Goal: Task Accomplishment & Management: Manage account settings

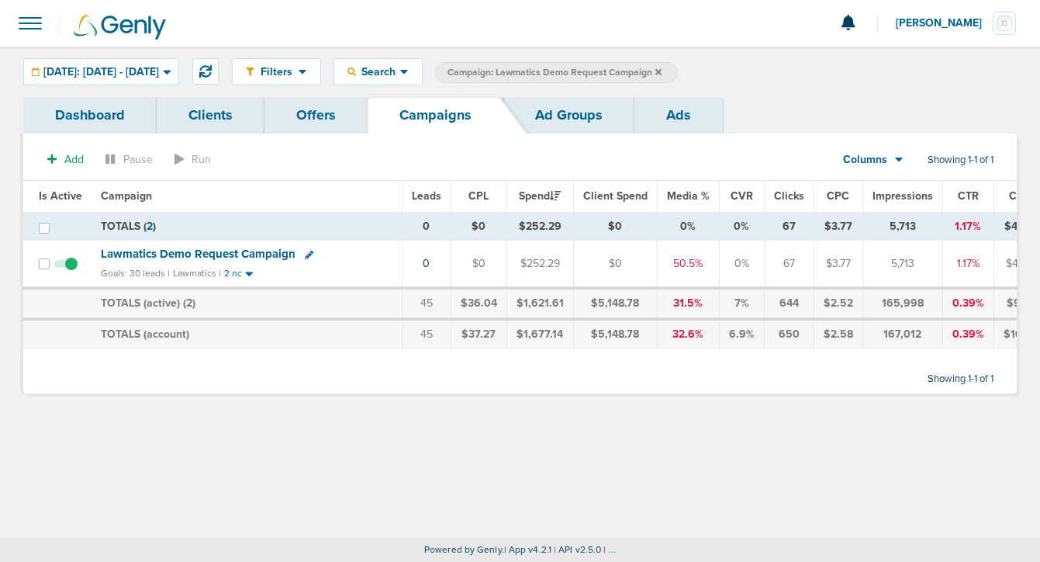
click at [662, 70] on icon at bounding box center [659, 71] width 6 height 6
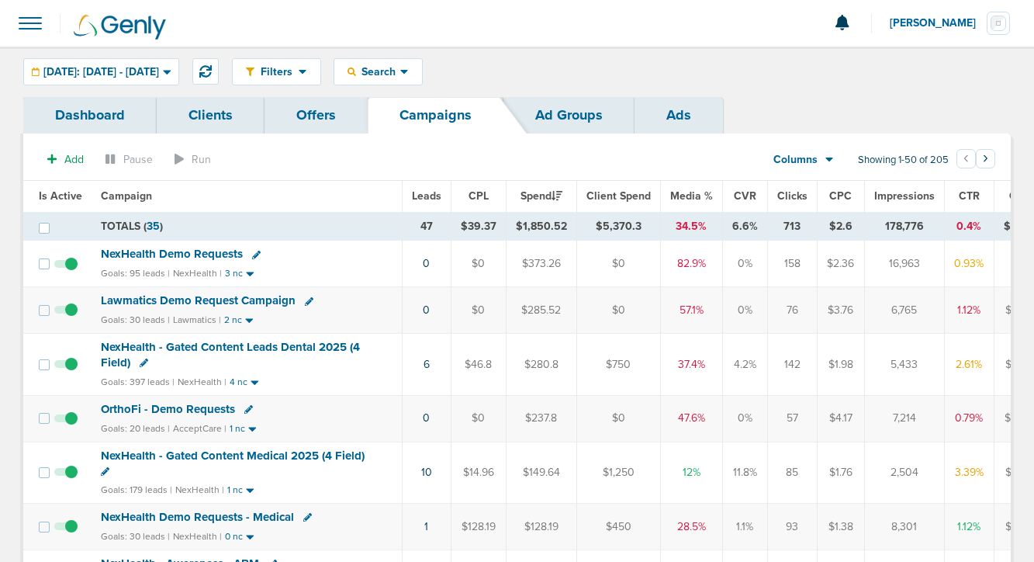
click at [199, 305] on span "Lawmatics Demo Request Campaign" at bounding box center [198, 300] width 195 height 14
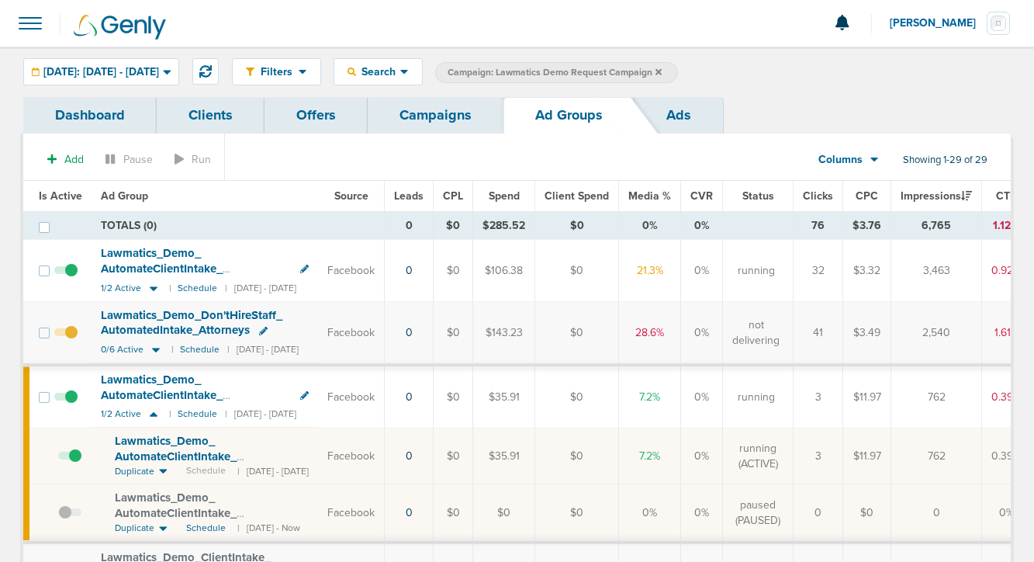
click at [77, 463] on span at bounding box center [69, 463] width 23 height 0
click at [58, 459] on input "checkbox" at bounding box center [58, 459] width 0 height 0
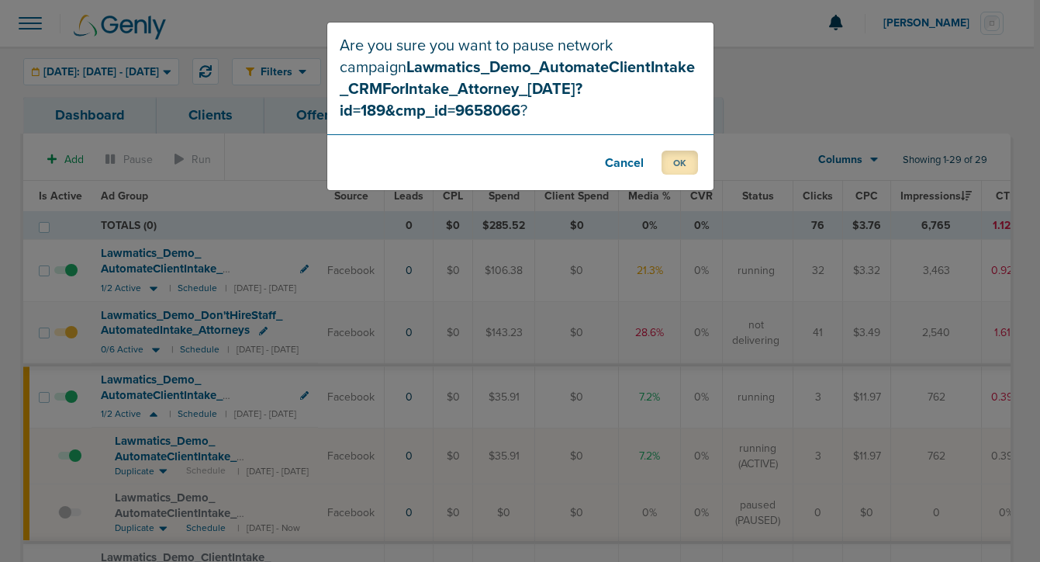
click at [672, 161] on button "OK" at bounding box center [680, 163] width 36 height 24
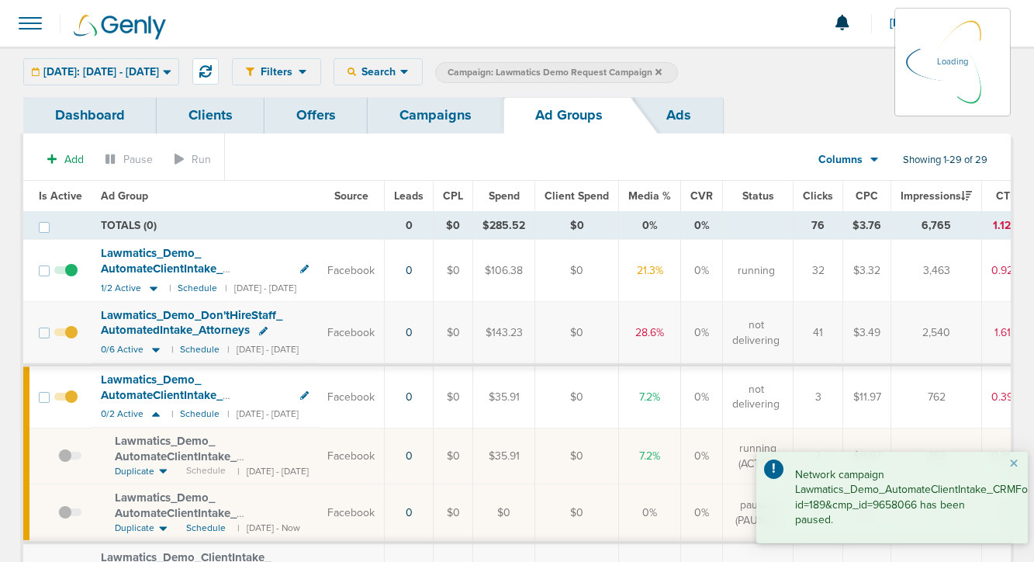
click at [71, 266] on td at bounding box center [70, 271] width 43 height 62
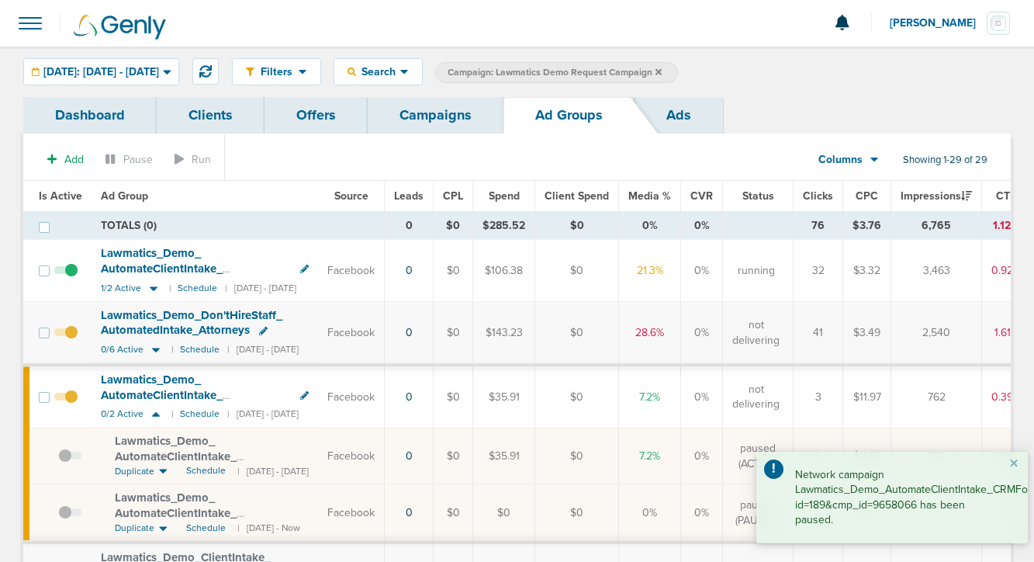
click at [71, 279] on span at bounding box center [65, 279] width 23 height 0
click at [66, 274] on input "checkbox" at bounding box center [66, 274] width 0 height 0
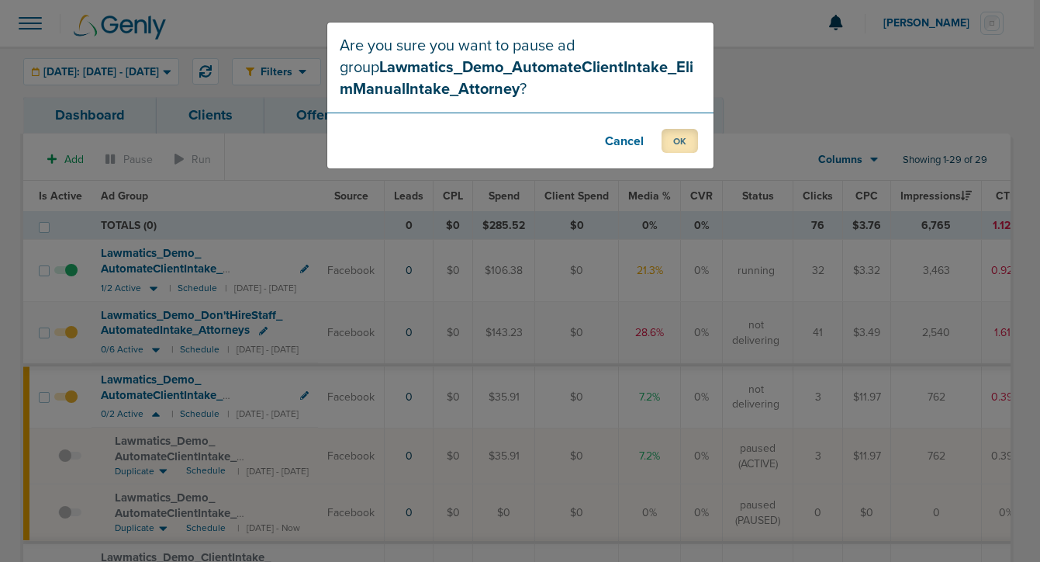
click at [697, 132] on button "OK" at bounding box center [680, 141] width 36 height 24
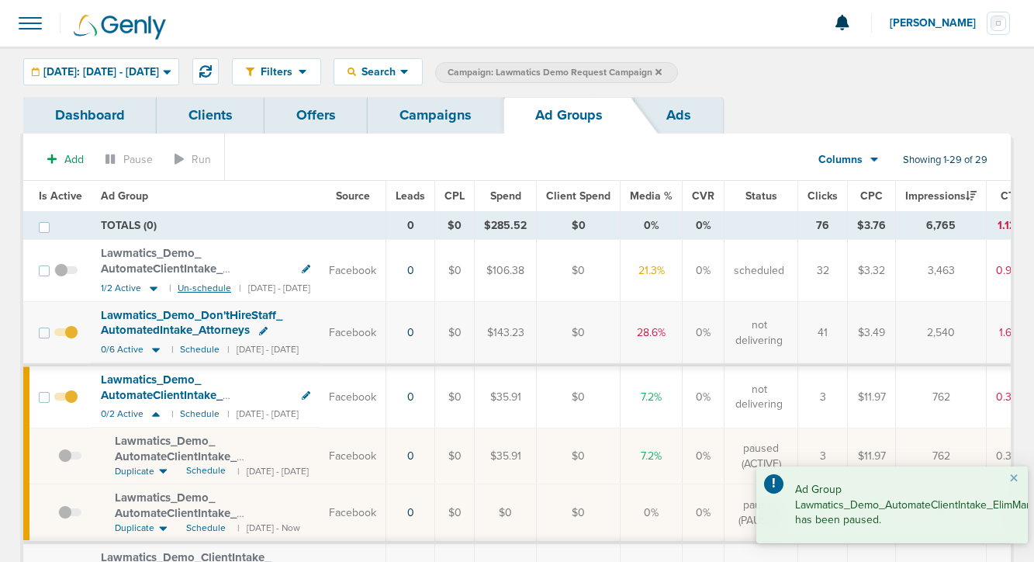
click at [194, 283] on small "Un-schedule" at bounding box center [205, 288] width 54 height 12
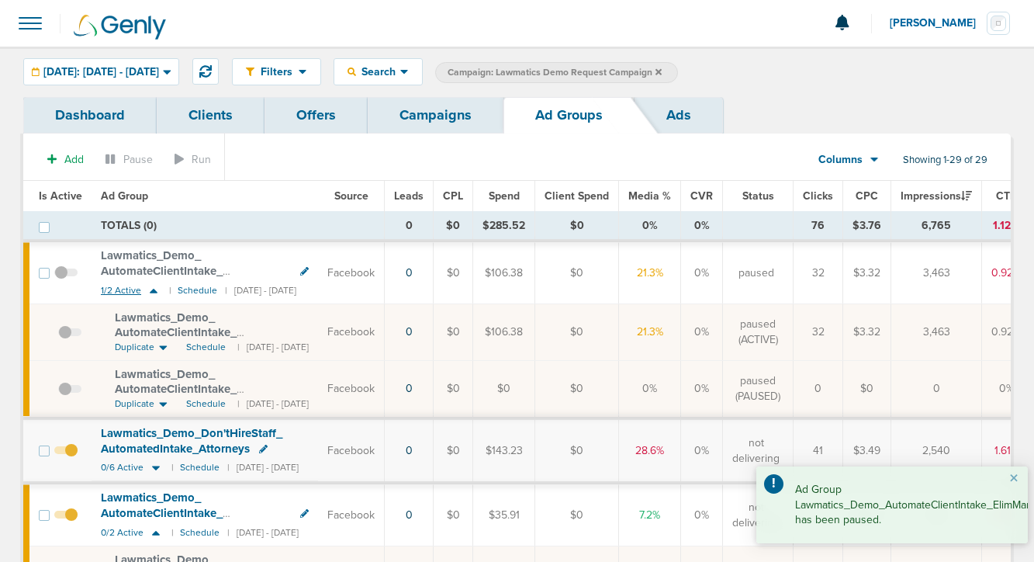
click at [153, 289] on icon at bounding box center [154, 290] width 16 height 13
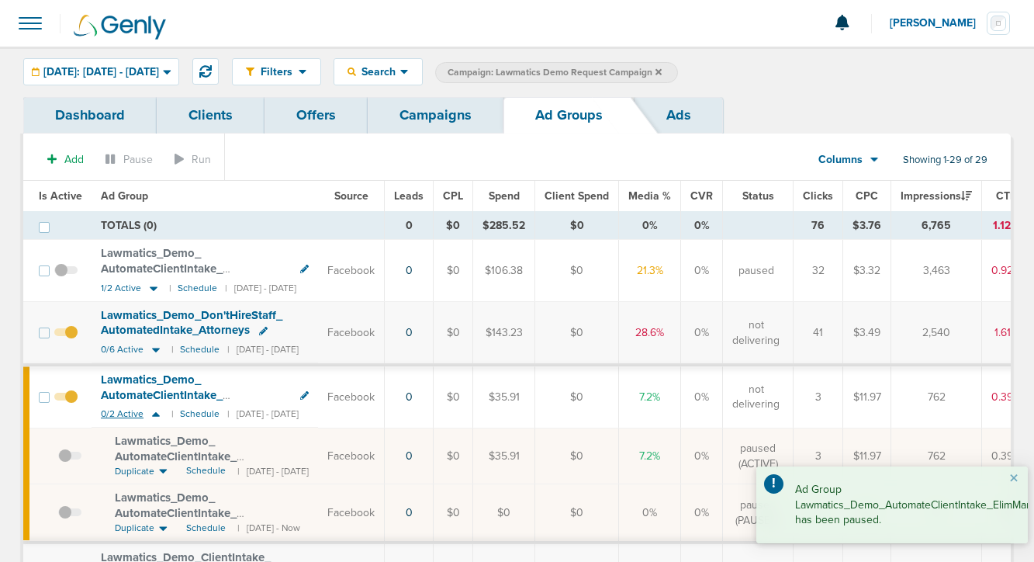
click at [152, 419] on icon at bounding box center [156, 413] width 16 height 13
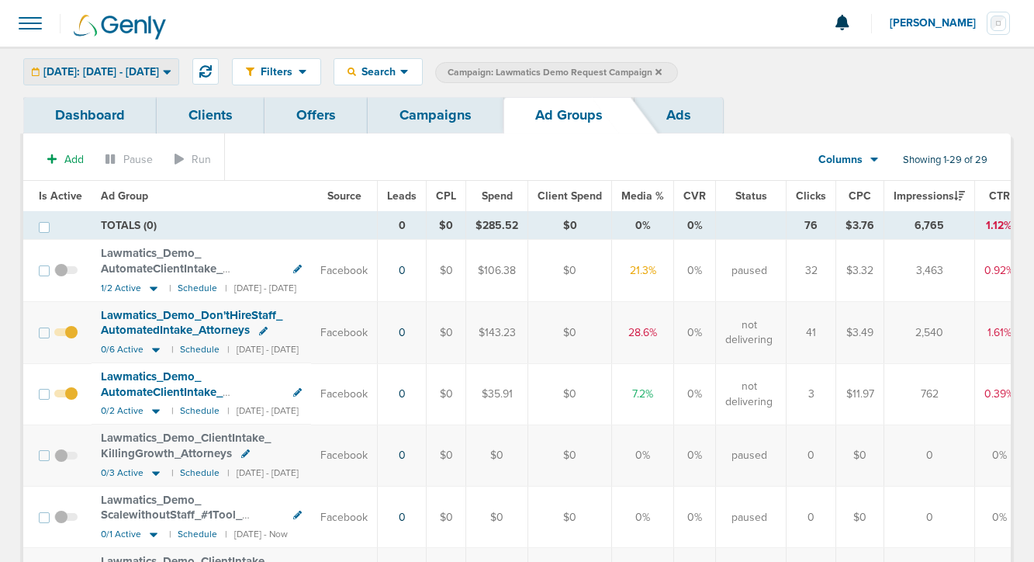
click at [140, 75] on span "[DATE]: [DATE] - [DATE]" at bounding box center [101, 72] width 116 height 11
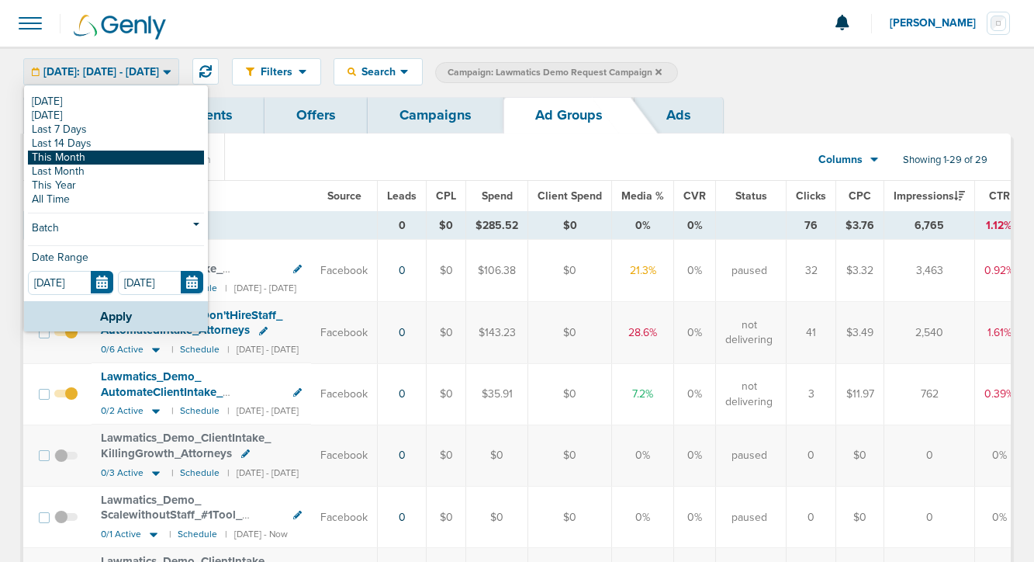
click at [109, 157] on link "This Month" at bounding box center [116, 158] width 176 height 14
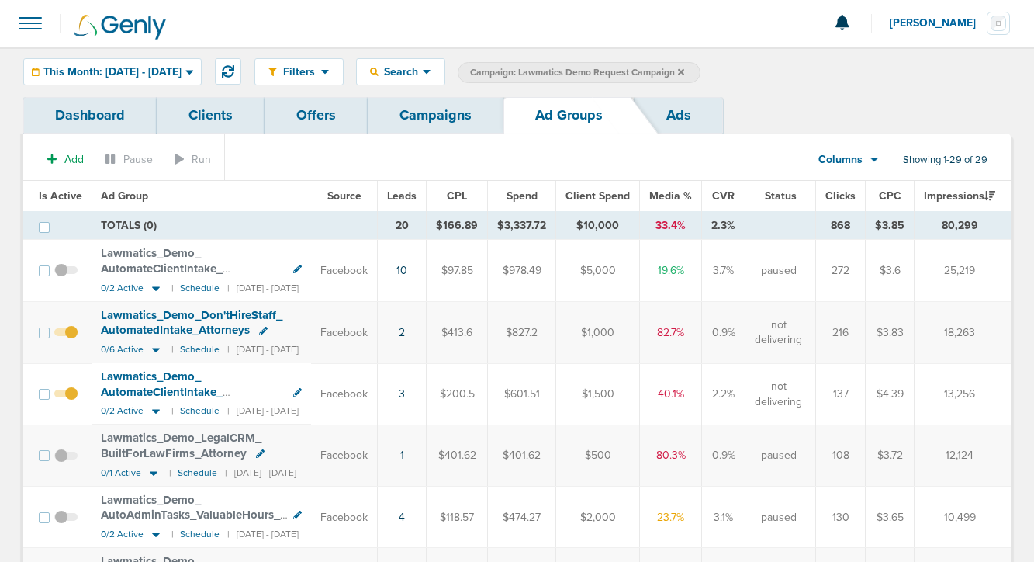
click at [166, 266] on span "Lawmatics_ Demo_ AutomateClientIntake_ ElimManualIntake_ Attorney" at bounding box center [174, 268] width 147 height 44
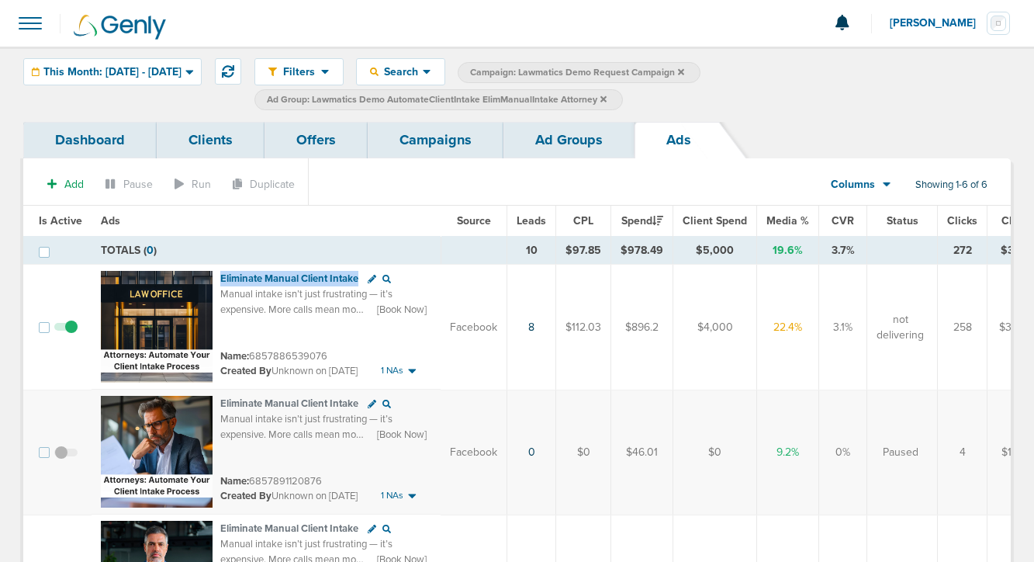
drag, startPoint x: 216, startPoint y: 277, endPoint x: 382, endPoint y: 279, distance: 166.0
click at [383, 279] on td "Eliminate Manual Client Intake Manual intake isn’t just frustrating — it’s expe…" at bounding box center [266, 327] width 349 height 125
click at [313, 304] on span "Manual intake isn’t just frustrating — it’s expensive. More calls mean more sta…" at bounding box center [321, 340] width 202 height 104
click at [193, 310] on img at bounding box center [157, 327] width 112 height 112
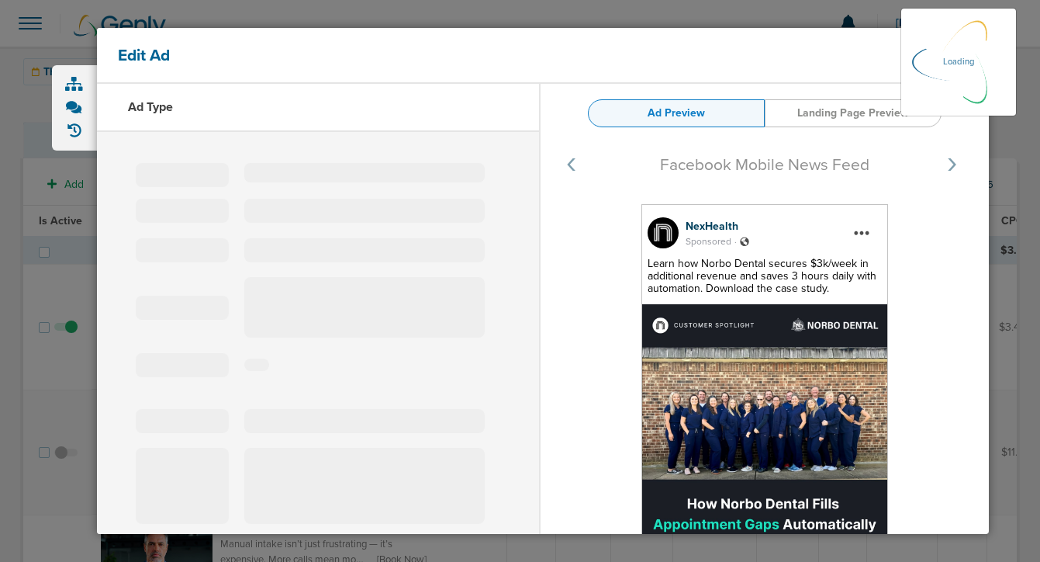
select select "learn_more"
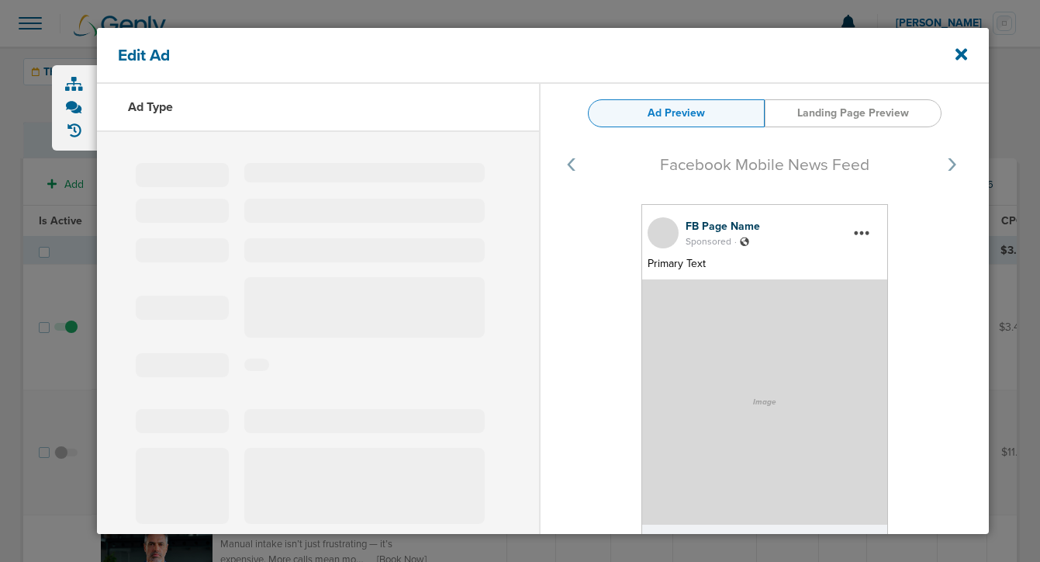
type input "6857886539076"
type input "Eliminate Manual Client Intake"
type textarea "Manual intake isn’t just frustrating — it’s expensive. More calls mean more sta…"
select select "book_travel"
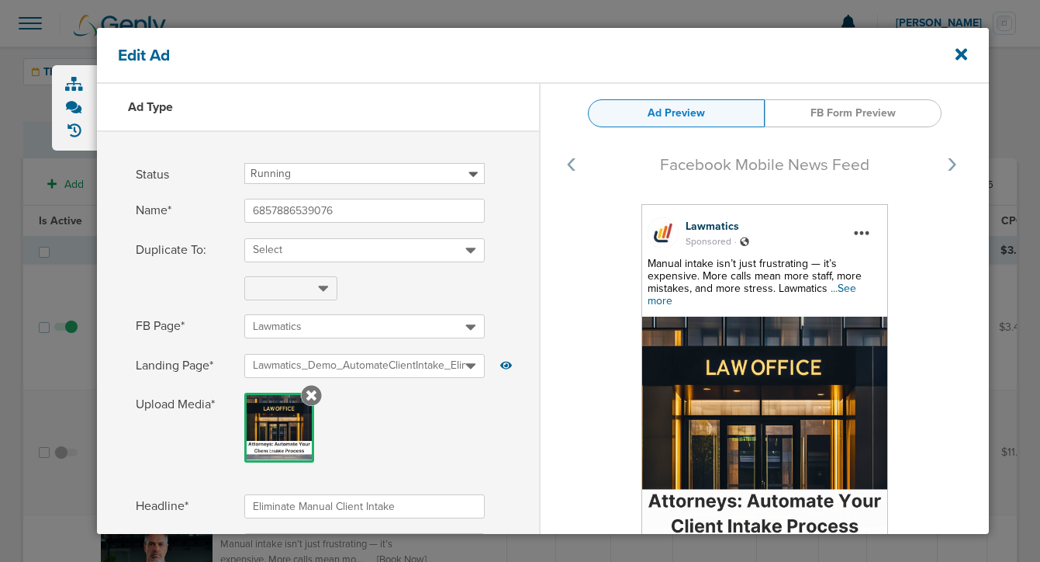
click at [662, 305] on span "...See more" at bounding box center [752, 295] width 209 height 26
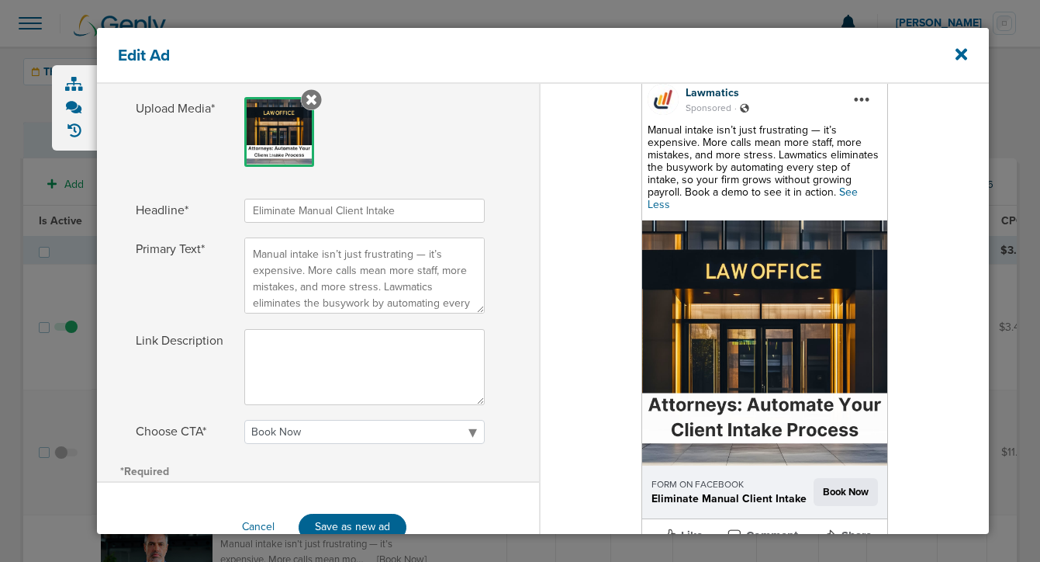
scroll to position [334, 0]
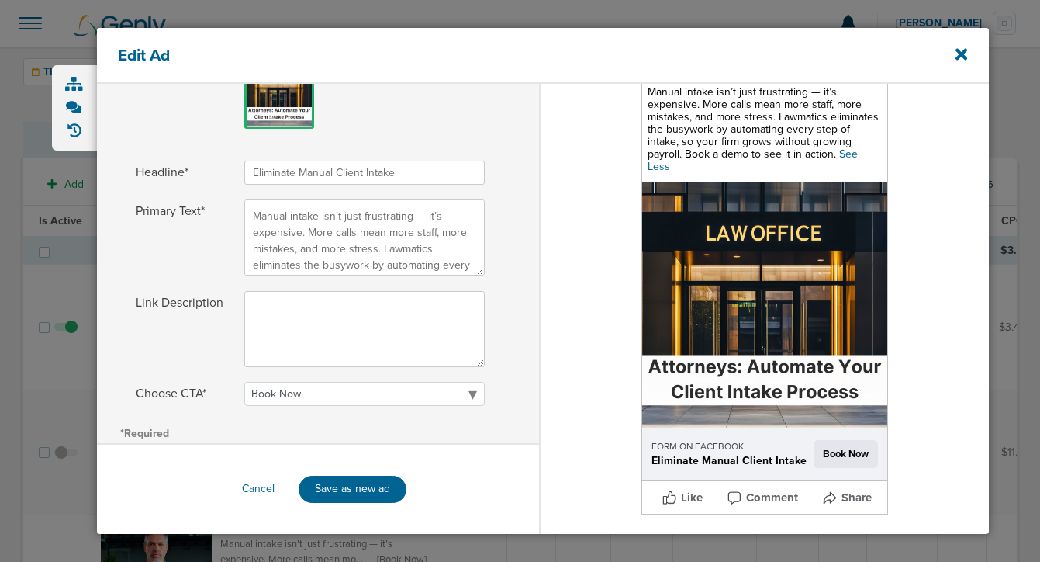
drag, startPoint x: 400, startPoint y: 175, endPoint x: 241, endPoint y: 175, distance: 159.0
click at [241, 175] on label "Headline* Eliminate Manual Client Intake" at bounding box center [318, 173] width 365 height 24
click at [359, 237] on textarea "Manual intake isn’t just frustrating — it’s expensive. More calls mean more sta…" at bounding box center [364, 237] width 241 height 76
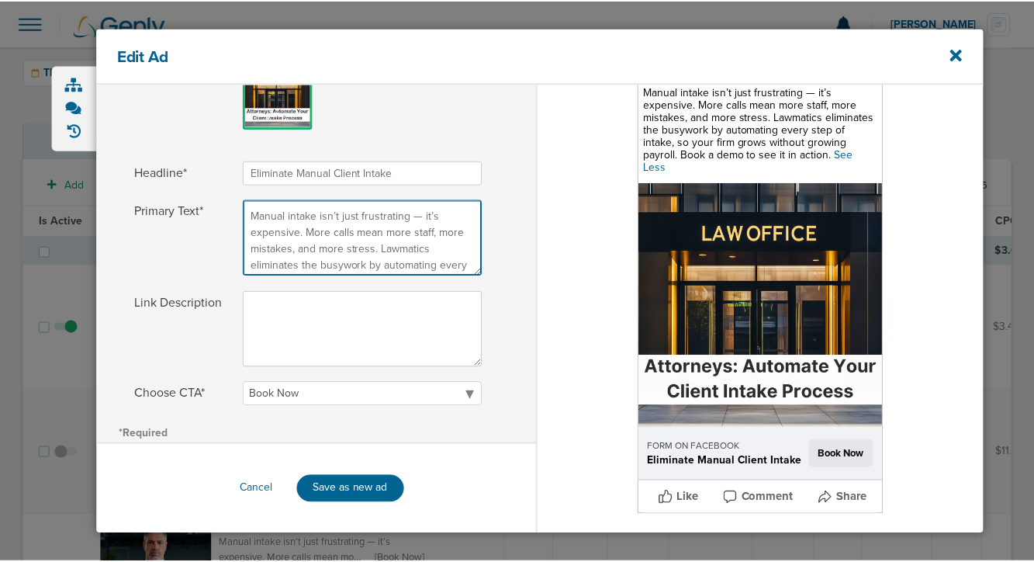
scroll to position [55, 0]
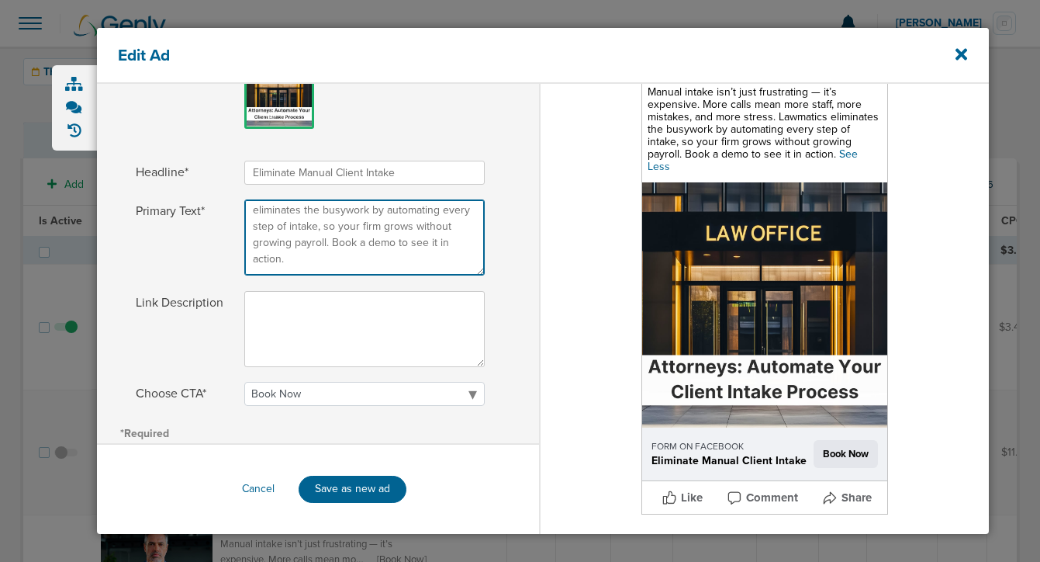
drag, startPoint x: 251, startPoint y: 213, endPoint x: 268, endPoint y: 340, distance: 128.3
click at [268, 340] on div "Headline* Eliminate Manual Client Intake Primary Text* Manual intake isn’t just…" at bounding box center [318, 290] width 442 height 258
click at [962, 54] on icon at bounding box center [962, 54] width 12 height 12
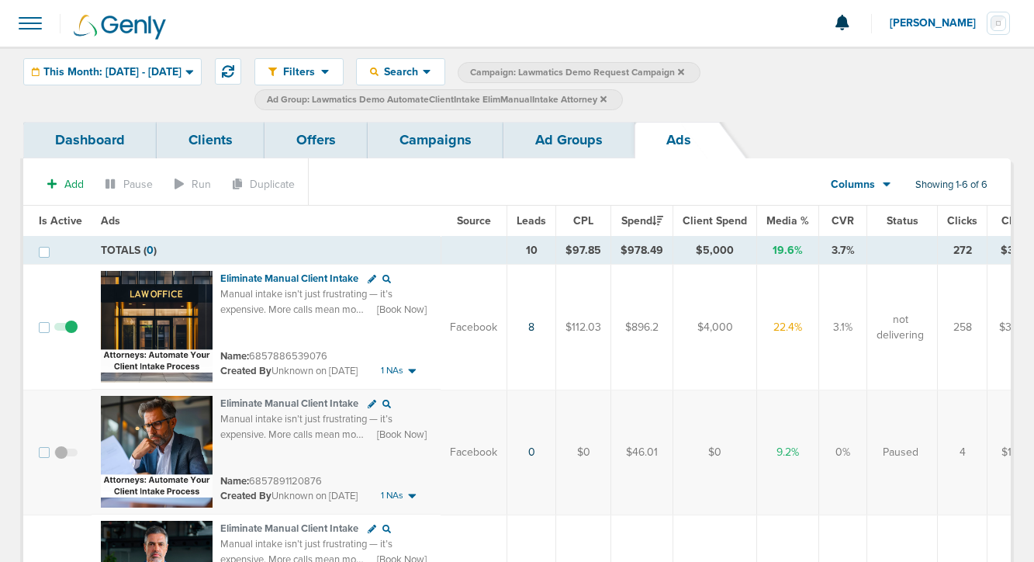
click at [607, 95] on icon at bounding box center [603, 99] width 6 height 9
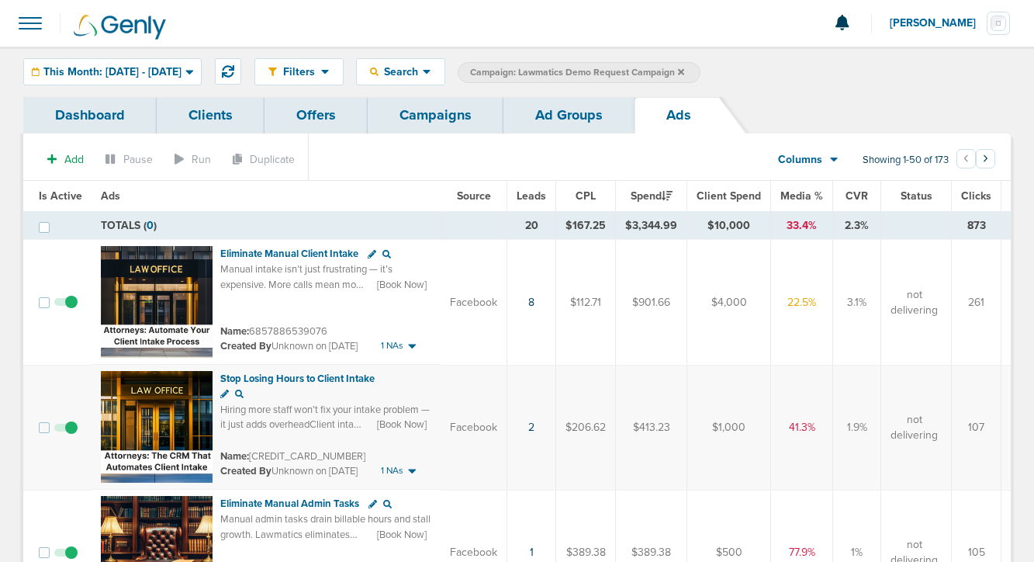
click at [441, 109] on link "Campaigns" at bounding box center [436, 115] width 136 height 36
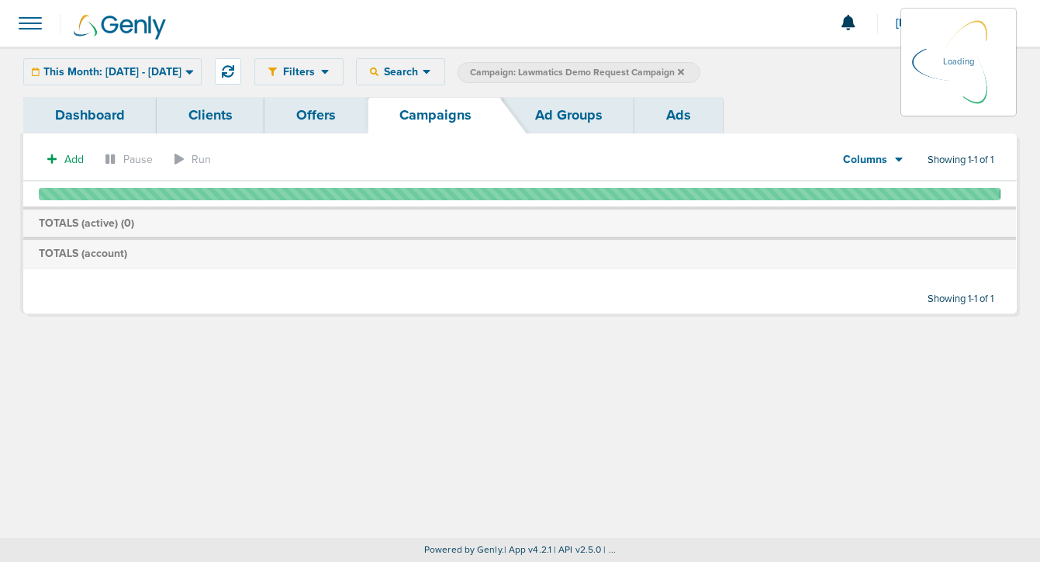
click at [684, 72] on icon at bounding box center [681, 71] width 6 height 6
click at [684, 71] on icon at bounding box center [681, 71] width 6 height 6
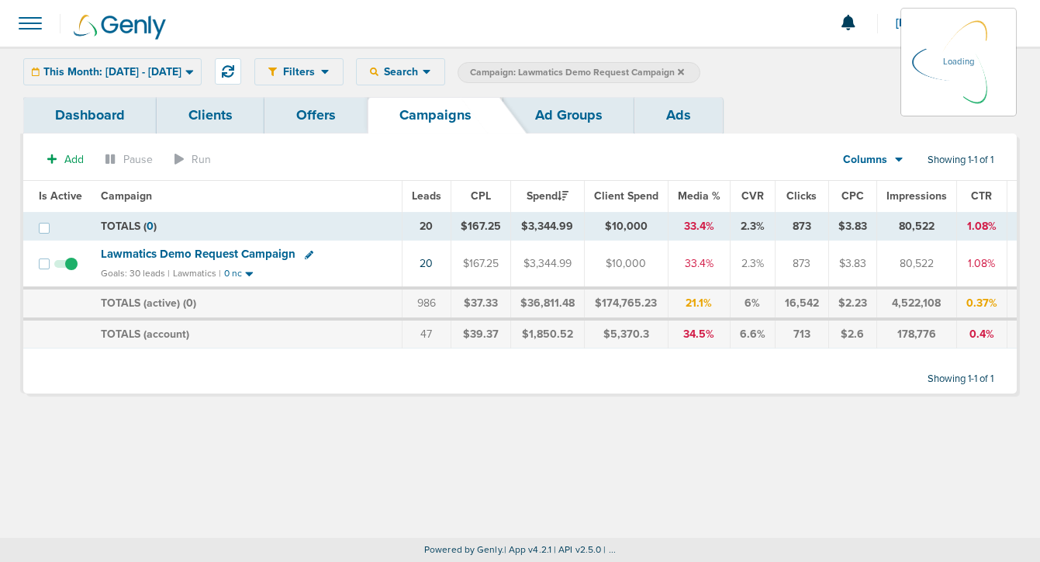
click at [684, 71] on icon at bounding box center [681, 71] width 6 height 6
click at [684, 70] on icon at bounding box center [681, 71] width 6 height 6
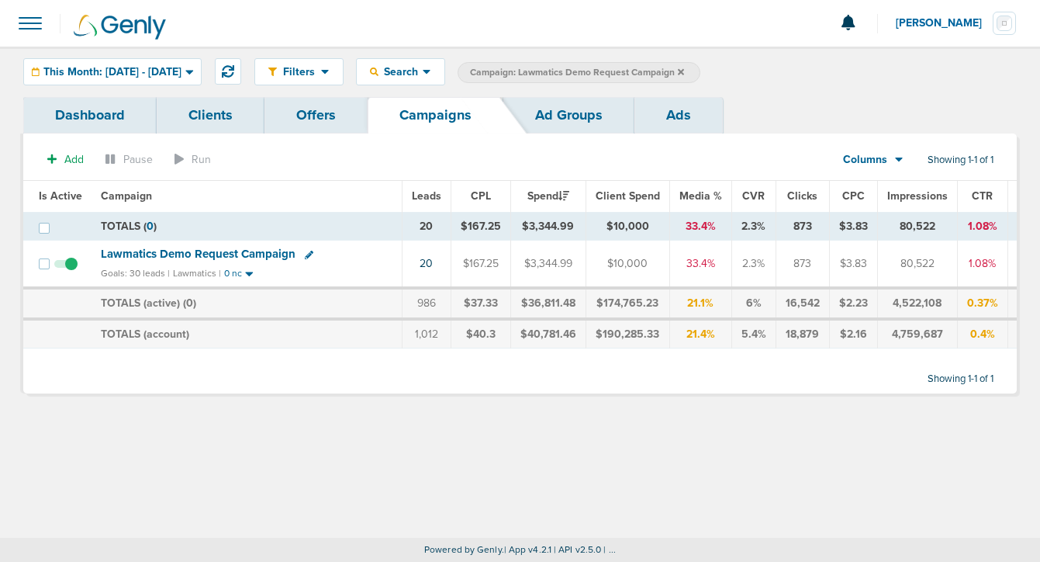
click at [684, 71] on icon at bounding box center [681, 71] width 6 height 6
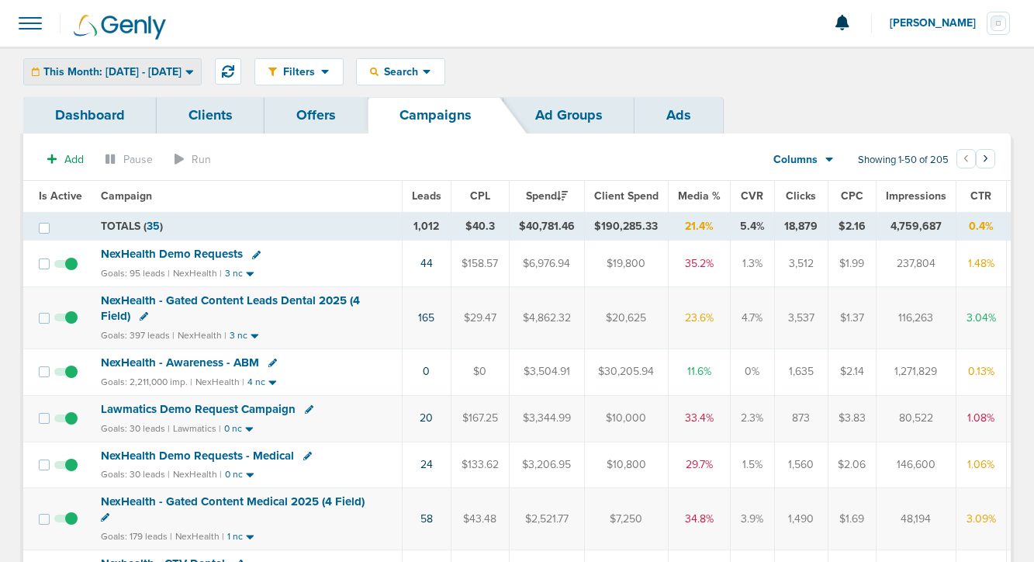
click at [182, 69] on span "This Month: [DATE] - [DATE]" at bounding box center [112, 72] width 138 height 11
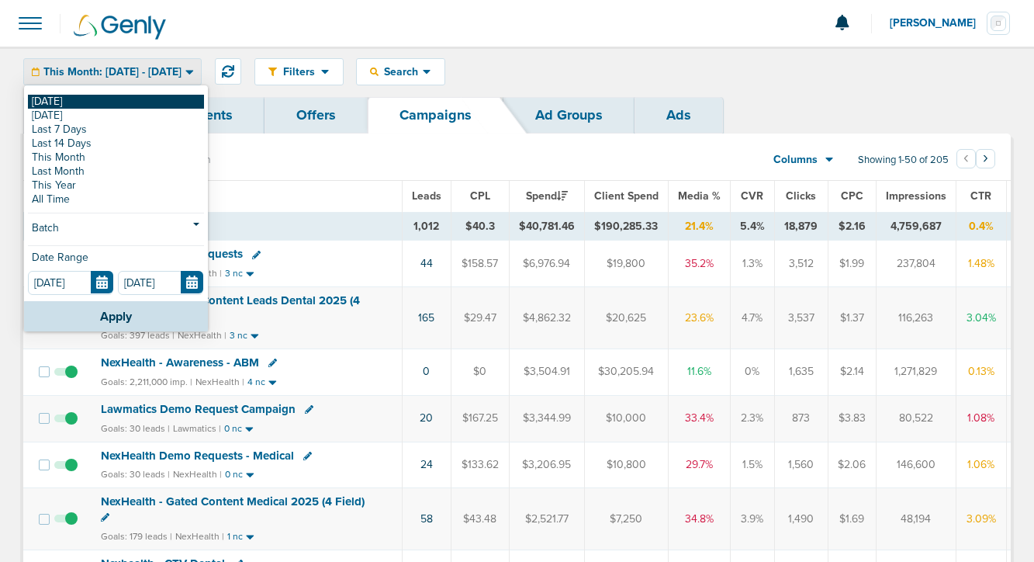
click at [178, 97] on link "[DATE]" at bounding box center [116, 102] width 176 height 14
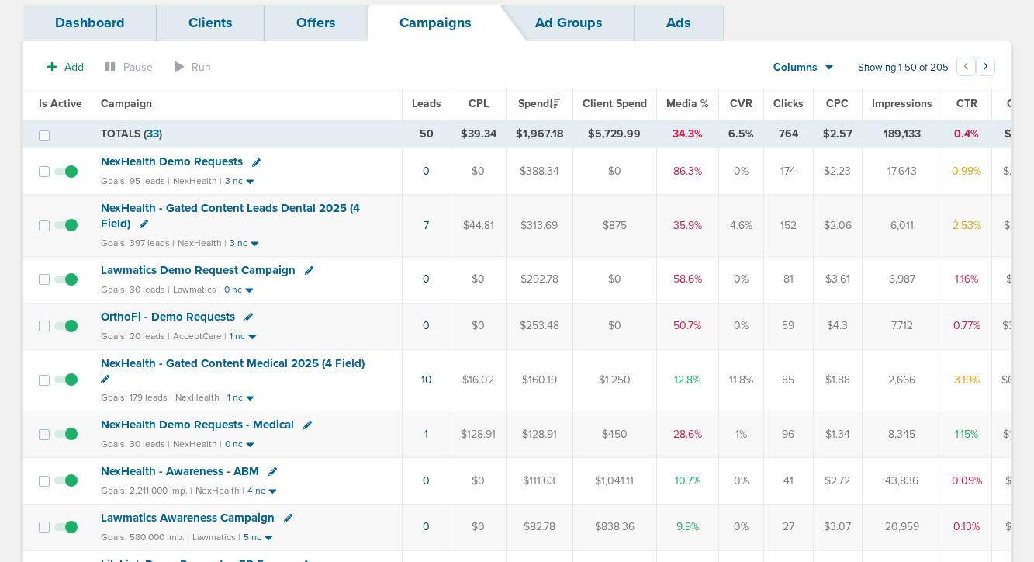
scroll to position [89, 0]
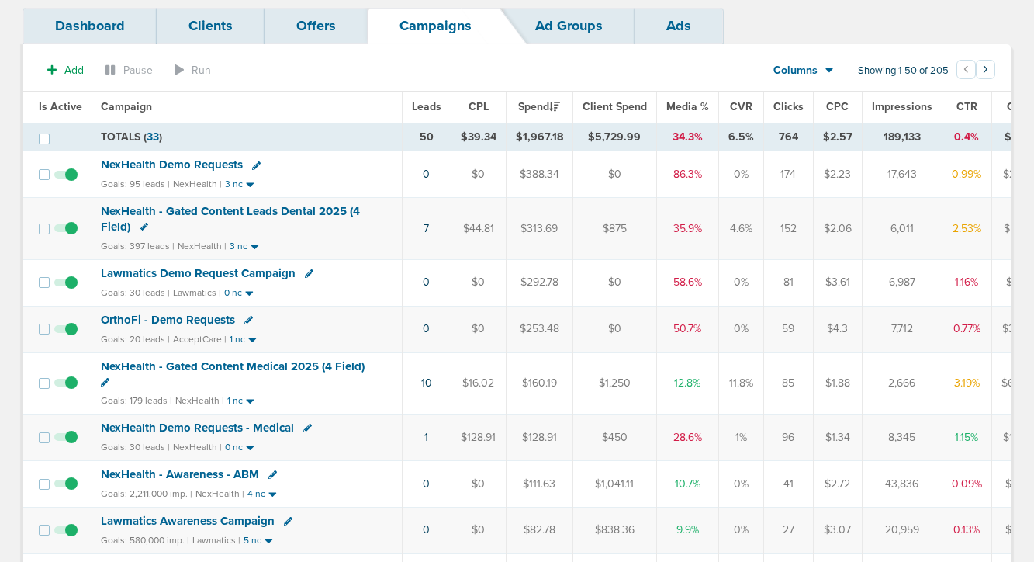
click at [163, 166] on span "NexHealth Demo Requests" at bounding box center [172, 164] width 142 height 14
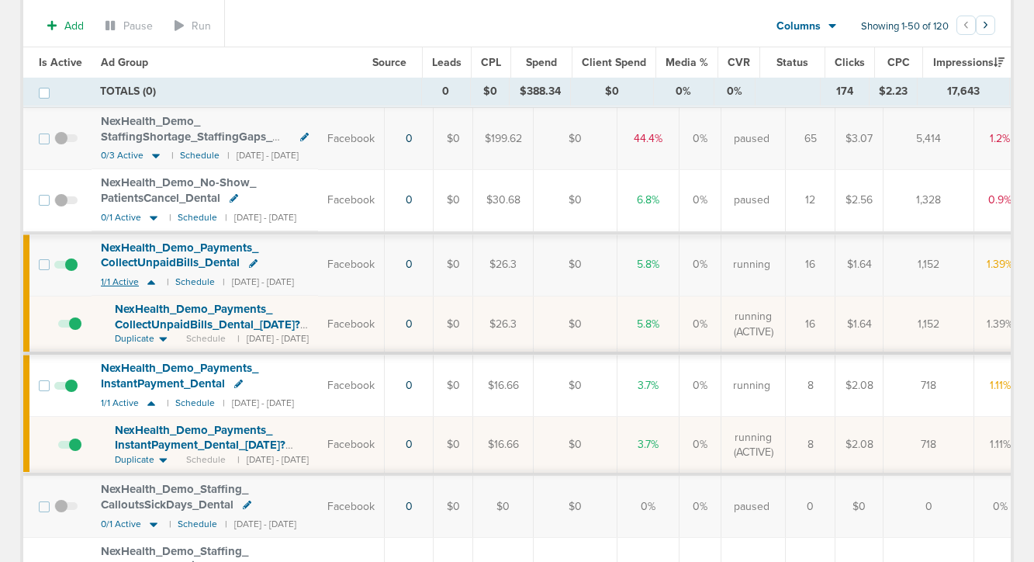
scroll to position [327, 0]
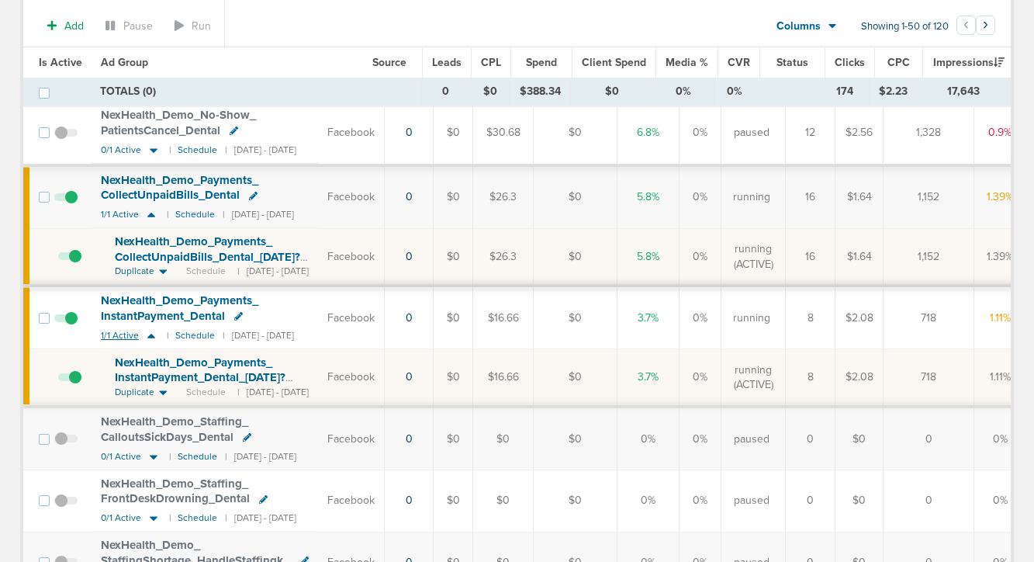
click at [154, 341] on icon at bounding box center [152, 335] width 16 height 13
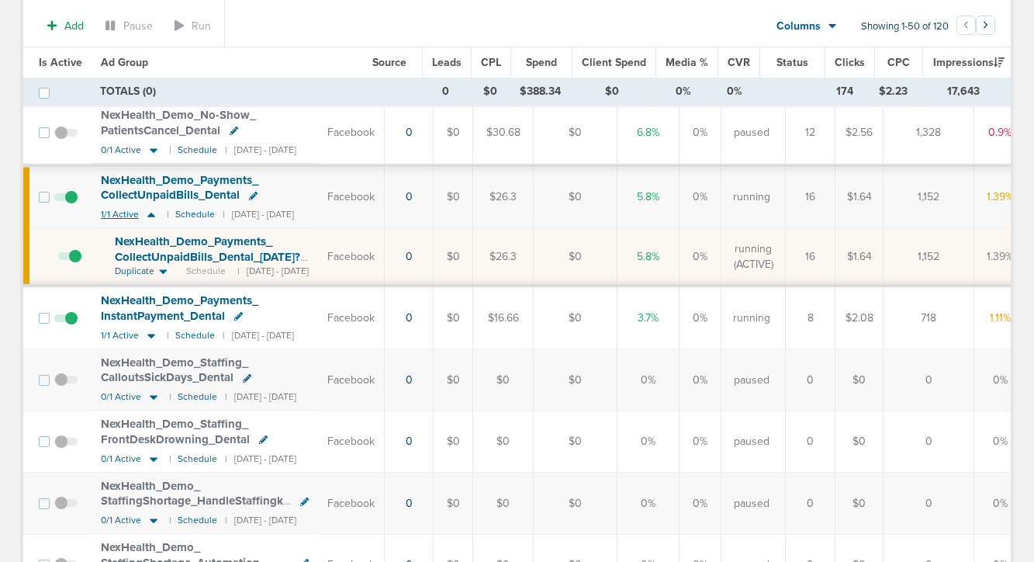
click at [152, 216] on icon at bounding box center [152, 214] width 16 height 13
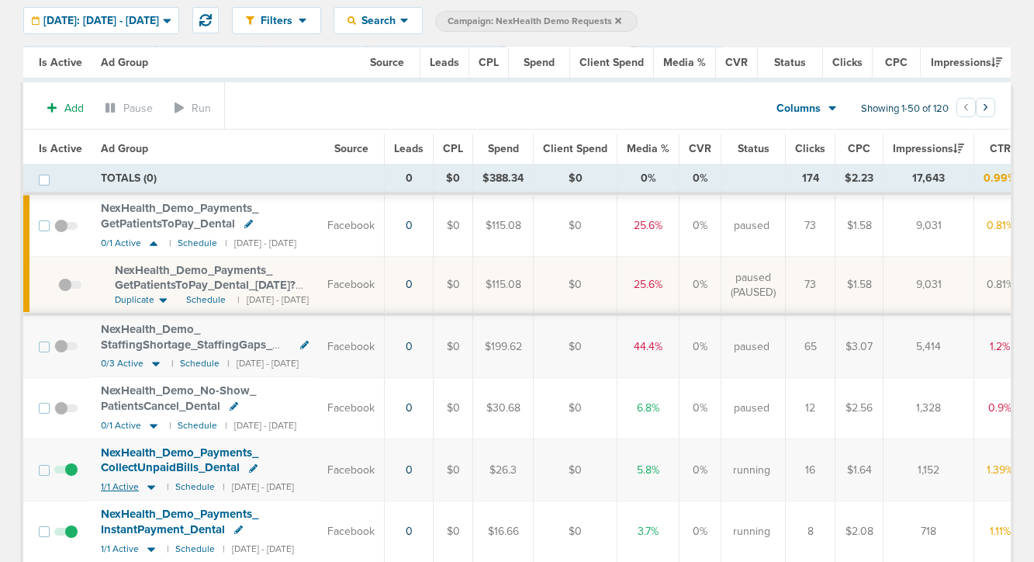
scroll to position [0, 0]
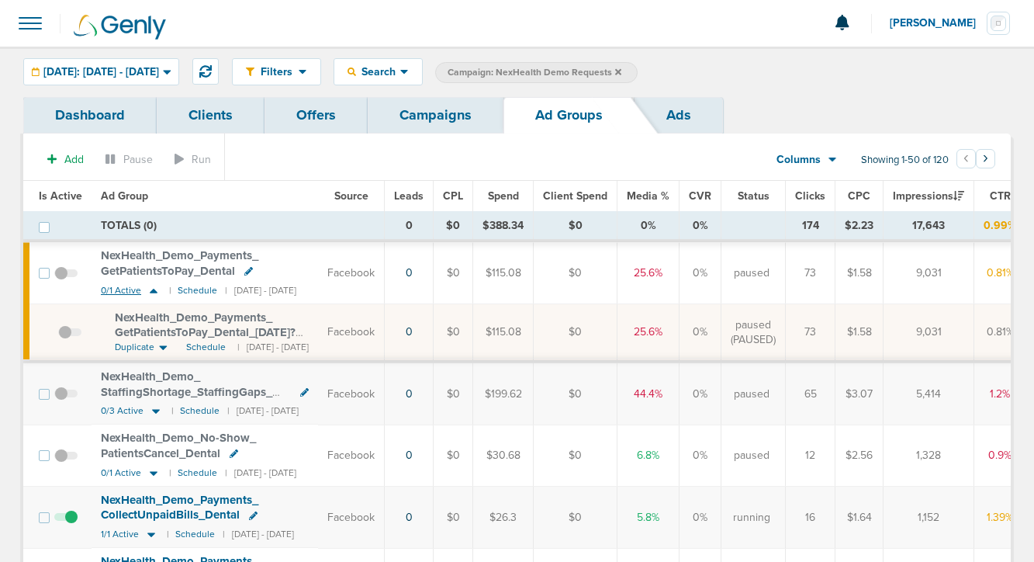
click at [153, 292] on icon at bounding box center [154, 291] width 8 height 5
